Goal: Obtain resource: Obtain resource

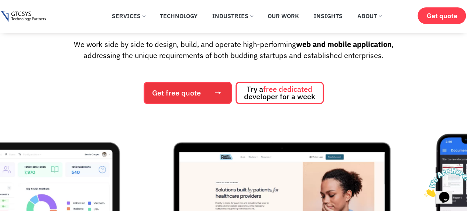
click at [197, 87] on link "Get free quote" at bounding box center [188, 93] width 88 height 22
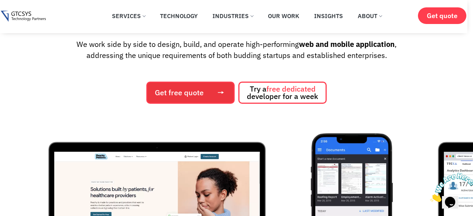
click at [186, 93] on span "Get free quote" at bounding box center [179, 92] width 49 height 7
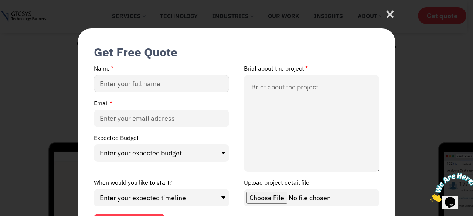
click at [133, 87] on input "Name" at bounding box center [161, 83] width 135 height 17
click at [129, 118] on input "Email" at bounding box center [161, 118] width 135 height 17
click at [120, 153] on select "Enter your expected budget Under $10000 $50,000 - $1,00,000 $1,00,000 and above" at bounding box center [161, 152] width 135 height 17
click at [123, 153] on select "Enter your expected budget Under $10000 $50,000 - $1,00,000 $1,00,000 and above" at bounding box center [161, 152] width 135 height 17
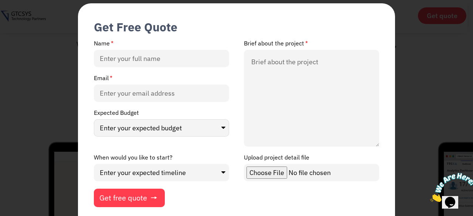
scroll to position [37, 0]
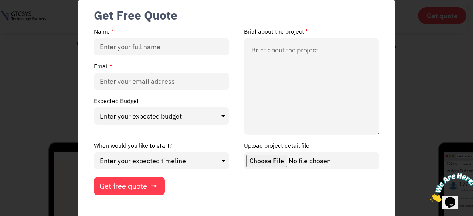
click at [140, 106] on div "Expected Budget Enter your expected budget Under $10000 $50,000 - $1,00,000 $1,…" at bounding box center [161, 111] width 150 height 27
click at [139, 113] on select "Enter your expected budget Under $10000 $50,000 - $1,00,000 $1,00,000 and above" at bounding box center [161, 116] width 135 height 17
drag, startPoint x: 47, startPoint y: 116, endPoint x: 149, endPoint y: 161, distance: 112.1
click at [47, 116] on div "Get Free Quote Name Brief about the project Email Expected Budget Enter your ex…" at bounding box center [236, 108] width 473 height 216
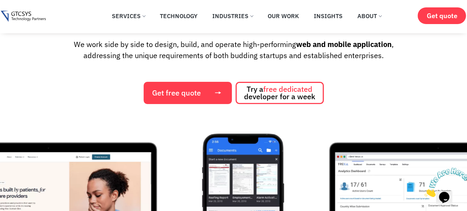
click at [220, 98] on link "Get free quote" at bounding box center [188, 93] width 88 height 22
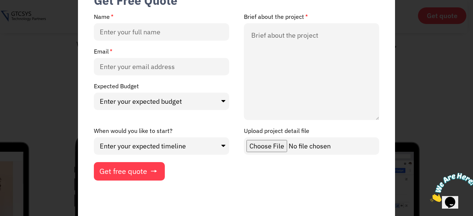
scroll to position [0, 0]
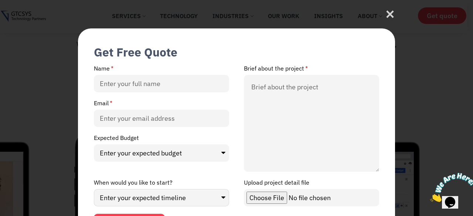
click at [185, 202] on select "Enter your expected timeline In Months In Weeks ASAP" at bounding box center [161, 197] width 135 height 17
drag, startPoint x: 29, startPoint y: 147, endPoint x: 242, endPoint y: 185, distance: 215.7
click at [29, 147] on div "Get Free Quote Name Brief about the project Email Expected Budget Enter your ex…" at bounding box center [236, 108] width 473 height 216
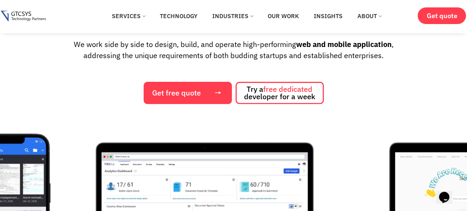
click at [162, 96] on span "Get free quote" at bounding box center [176, 92] width 49 height 7
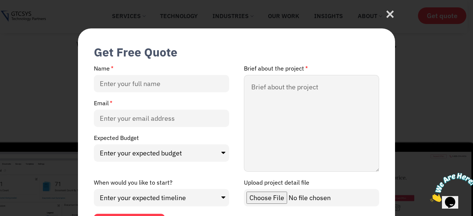
click at [275, 87] on textarea "Brief about the project" at bounding box center [311, 123] width 135 height 97
click at [270, 192] on input "Upload project detail file" at bounding box center [311, 197] width 135 height 17
click at [392, 14] on icon at bounding box center [390, 16] width 10 height 10
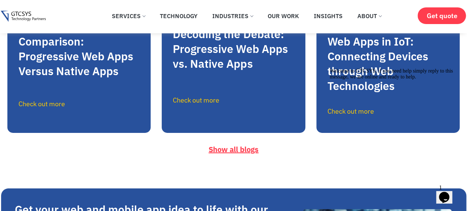
scroll to position [3990, 0]
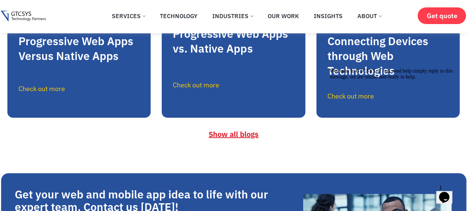
click at [233, 139] on span "Show all blogs" at bounding box center [234, 134] width 50 height 10
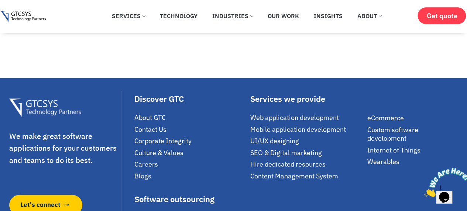
click at [451, 192] on img at bounding box center [447, 181] width 46 height 29
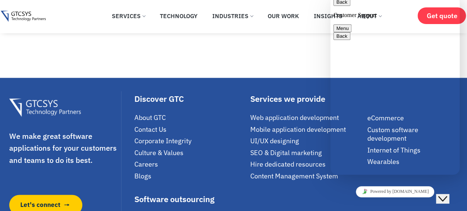
type textarea "hi"
click at [340, 4] on button "Back" at bounding box center [342, 2] width 17 height 8
click at [272, 26] on summary "How Do You Ensure The Quality Of Your Code And Deliverables?" at bounding box center [232, 16] width 354 height 20
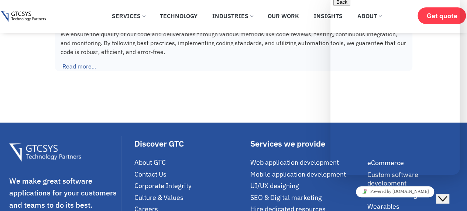
click at [272, 26] on summary "How Do You Ensure The Quality Of Your Code And Deliverables?" at bounding box center [232, 16] width 354 height 20
click at [180, 16] on link "Technology" at bounding box center [178, 16] width 49 height 16
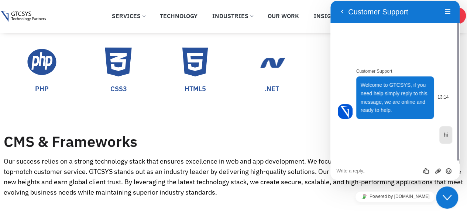
scroll to position [924, 0]
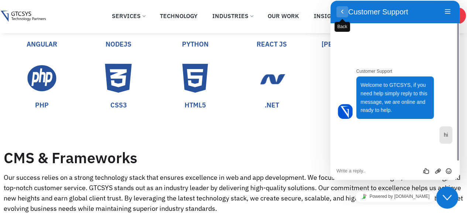
click at [344, 9] on button "Back" at bounding box center [343, 11] width 12 height 11
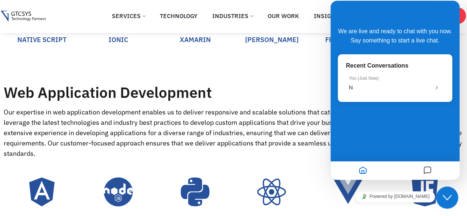
scroll to position [739, 0]
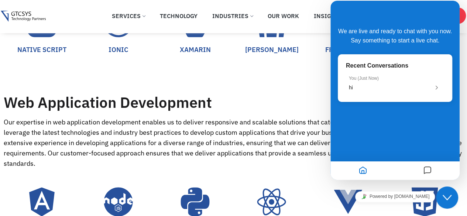
click at [187, 77] on div "Web Application Development" at bounding box center [234, 92] width 460 height 33
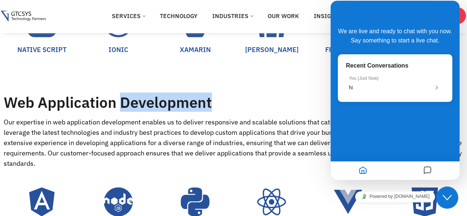
click at [187, 77] on div "Web Application Development" at bounding box center [234, 92] width 460 height 33
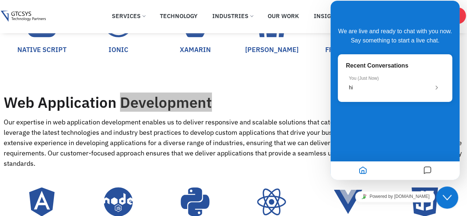
click at [363, 173] on icon "Home" at bounding box center [363, 171] width 9 height 14
click at [362, 173] on icon "Home" at bounding box center [363, 171] width 9 height 14
click at [362, 172] on icon "Home" at bounding box center [363, 171] width 9 height 14
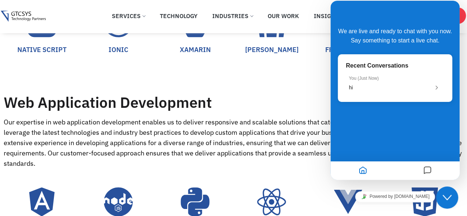
click at [236, 59] on div "SWIFT OBJECTIVE-C JAVA KOTLINE REACT NATIVE FLUTTER NATIVE SCRIPT IONIC" at bounding box center [234, 8] width 460 height 122
click at [184, 55] on div "SWIFT OBJECTIVE-C JAVA KOTLINE REACT NATIVE FLUTTER NATIVE SCRIPT IONIC" at bounding box center [234, 8] width 460 height 122
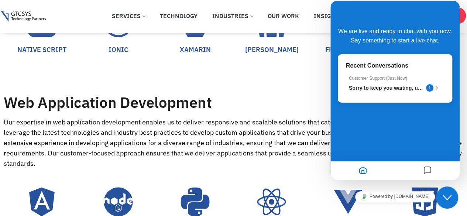
click at [380, 95] on div "Recent Conversations Customer Support ( Just Now ) Sorry to keep you waiting, u…" at bounding box center [395, 78] width 115 height 48
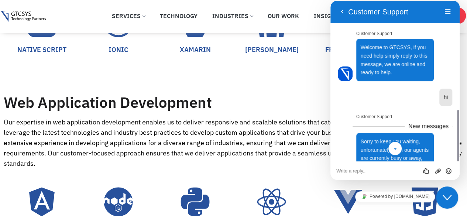
scroll to position [111, 0]
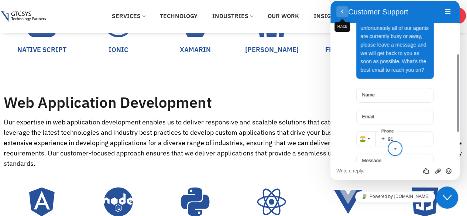
click at [346, 11] on button "Back" at bounding box center [343, 11] width 12 height 11
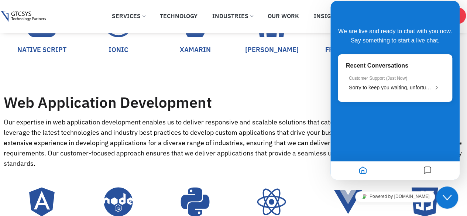
click at [427, 173] on icon "Messages" at bounding box center [427, 171] width 9 height 14
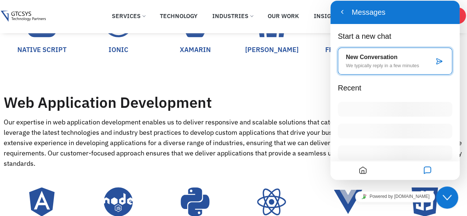
click at [448, 198] on icon "Close Chat This icon closes the chat window." at bounding box center [447, 197] width 9 height 9
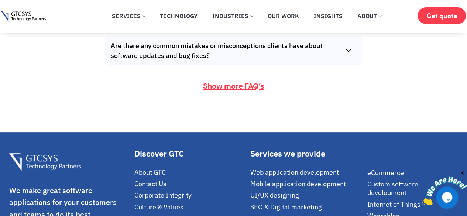
scroll to position [2993, 0]
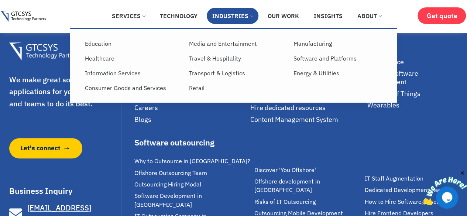
click at [240, 14] on link "Industries" at bounding box center [233, 16] width 52 height 16
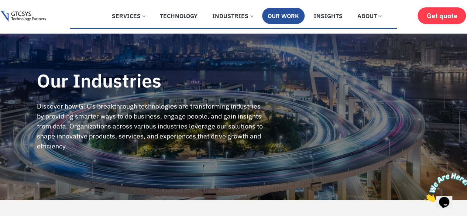
click at [294, 26] on li "Our Work" at bounding box center [283, 18] width 42 height 20
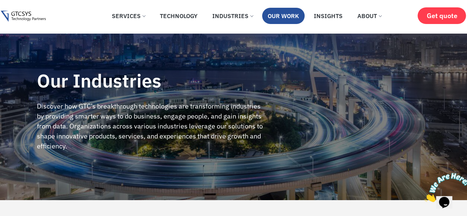
click at [294, 26] on li "Our Work" at bounding box center [283, 18] width 42 height 20
click at [293, 17] on link "Our Work" at bounding box center [283, 16] width 42 height 16
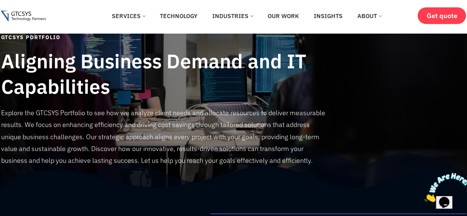
click at [21, 17] on img at bounding box center [23, 16] width 45 height 11
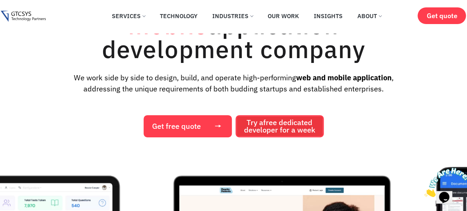
click at [245, 119] on span "Try a free dedicated developer for a week" at bounding box center [279, 126] width 71 height 15
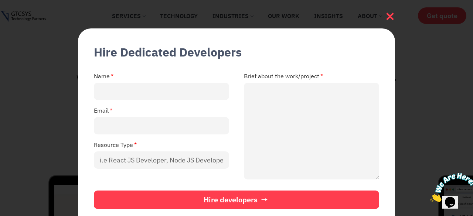
click at [392, 14] on icon at bounding box center [389, 16] width 7 height 7
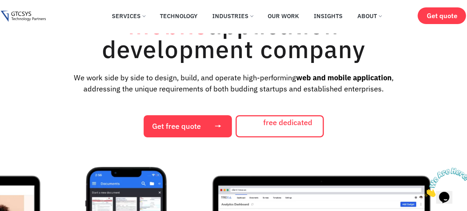
click at [281, 119] on span "free dedicated" at bounding box center [287, 122] width 49 height 10
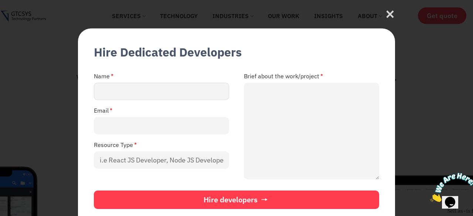
click at [153, 86] on input "Name" at bounding box center [161, 91] width 135 height 17
click at [151, 110] on div "Email" at bounding box center [161, 121] width 150 height 27
click at [150, 159] on input "Resource Type" at bounding box center [161, 159] width 135 height 17
click at [393, 14] on icon at bounding box center [390, 16] width 10 height 10
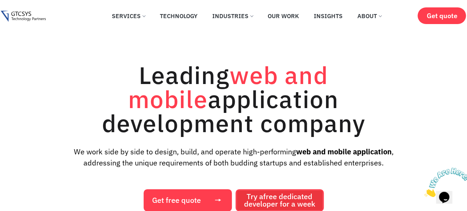
click at [268, 190] on link "Try a free dedicated developer for a week" at bounding box center [280, 200] width 88 height 22
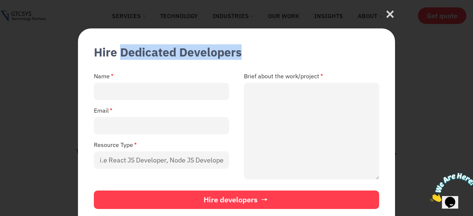
drag, startPoint x: 122, startPoint y: 51, endPoint x: 248, endPoint y: 54, distance: 125.3
click at [248, 54] on div "Hire Dedicated Developers Name Brief about the work/project Email Resource Type…" at bounding box center [236, 130] width 317 height 204
copy div "Dedicated Developers"
click at [386, 16] on icon at bounding box center [390, 14] width 10 height 10
click at [386, 16] on icon at bounding box center [389, 14] width 7 height 7
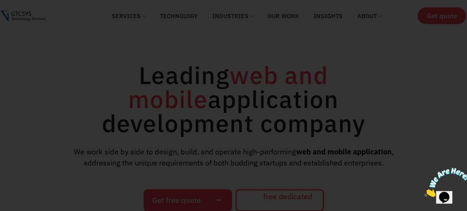
scroll to position [1, 0]
